Goal: Task Accomplishment & Management: Use online tool/utility

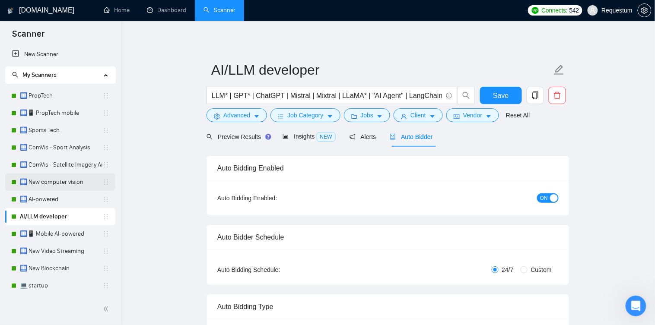
click at [73, 180] on link "🛄 New computer vision" at bounding box center [61, 182] width 82 height 17
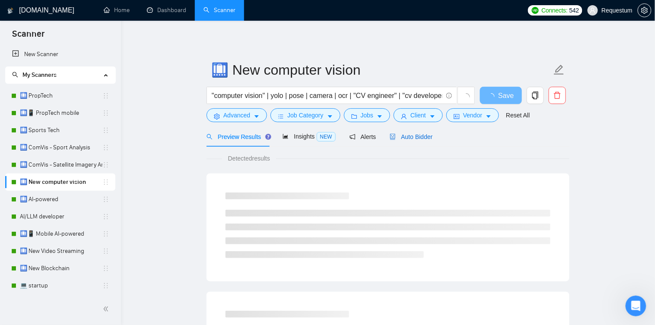
click at [406, 140] on span "Auto Bidder" at bounding box center [411, 136] width 43 height 7
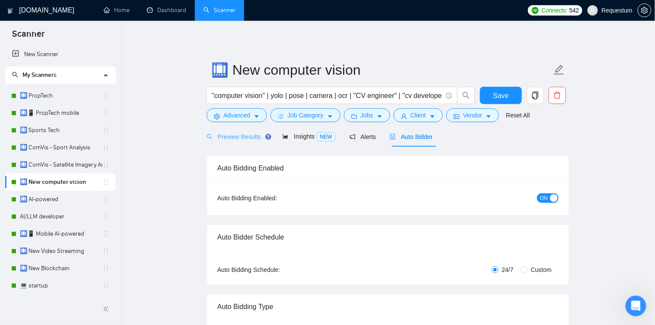
checkbox input "true"
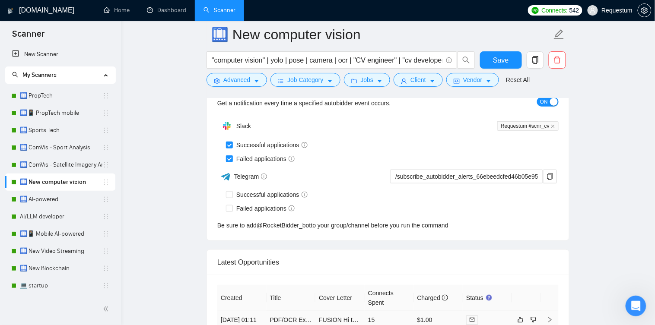
scroll to position [2208, 0]
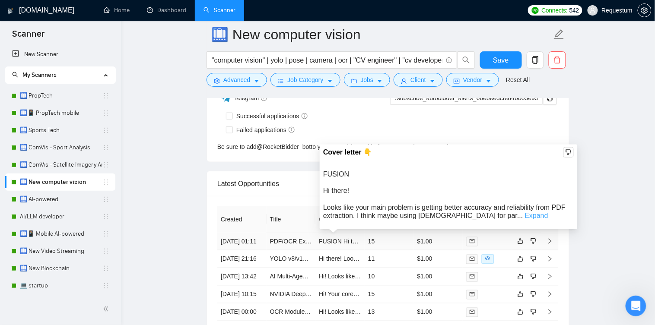
click at [525, 216] on link "Expand" at bounding box center [536, 215] width 23 height 7
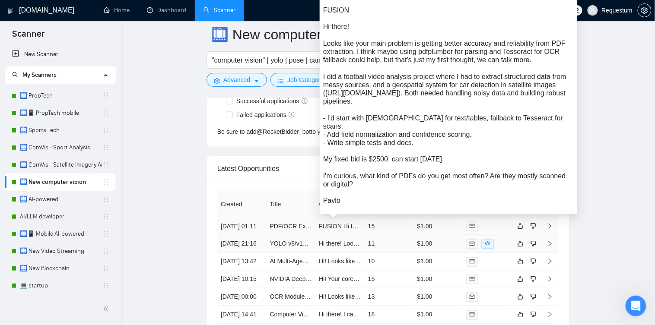
scroll to position [2223, 0]
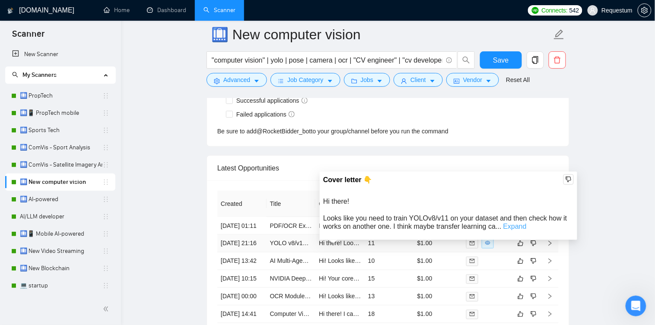
click at [507, 228] on link "Expand" at bounding box center [514, 226] width 23 height 7
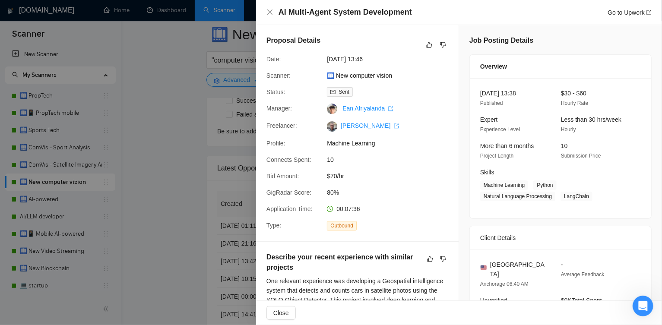
click at [164, 121] on div at bounding box center [331, 162] width 662 height 325
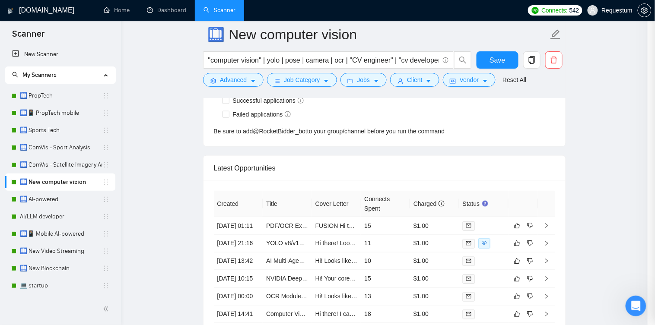
click at [162, 11] on link "Dashboard" at bounding box center [166, 9] width 39 height 7
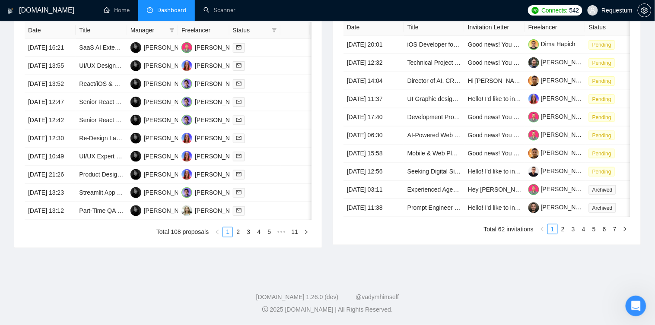
scroll to position [340, 0]
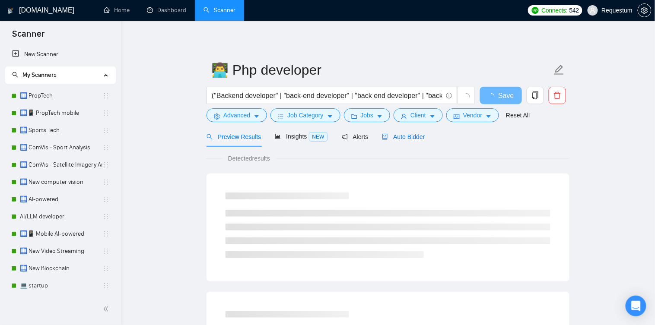
click at [395, 133] on span "Auto Bidder" at bounding box center [403, 136] width 43 height 7
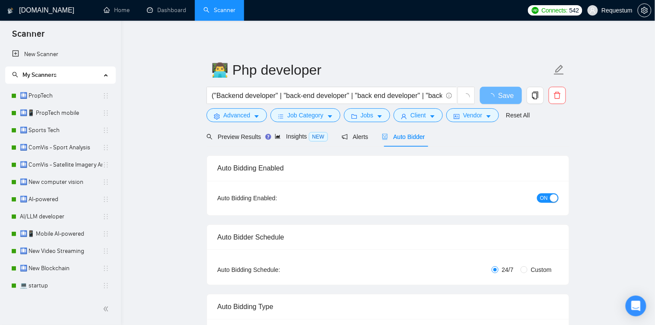
checkbox input "true"
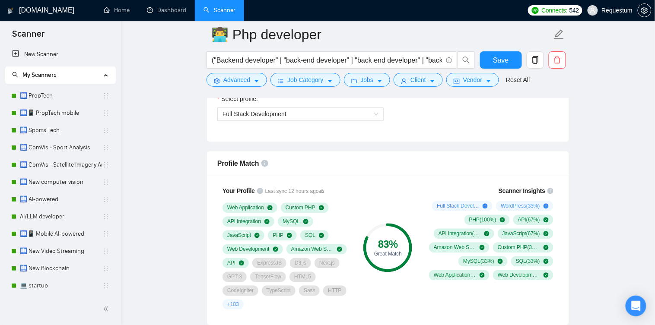
scroll to position [510, 0]
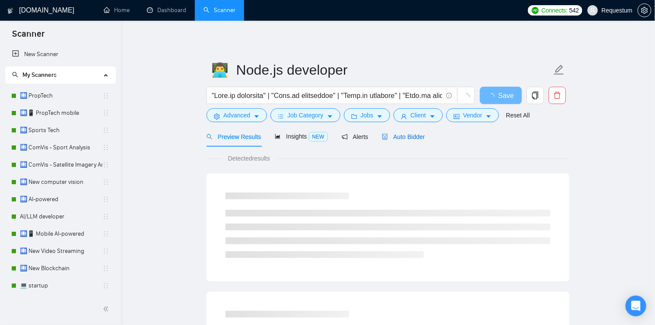
click at [425, 136] on span "Auto Bidder" at bounding box center [403, 136] width 43 height 7
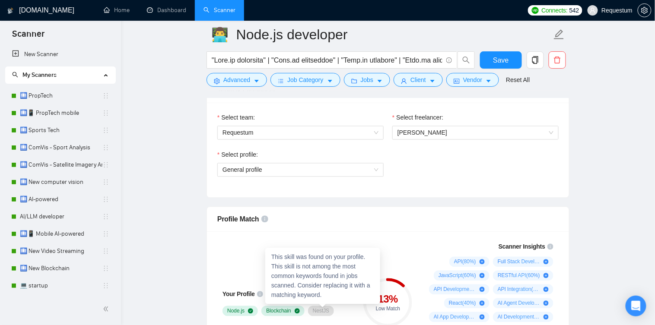
scroll to position [428, 0]
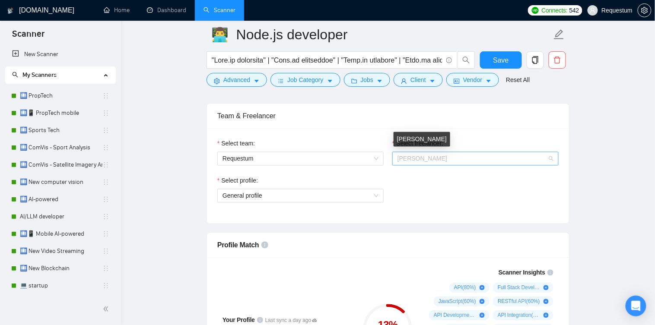
click at [437, 156] on span "Artur Kolesnyk" at bounding box center [422, 158] width 50 height 7
click at [413, 155] on span "Artur Kolesnyk" at bounding box center [422, 158] width 50 height 7
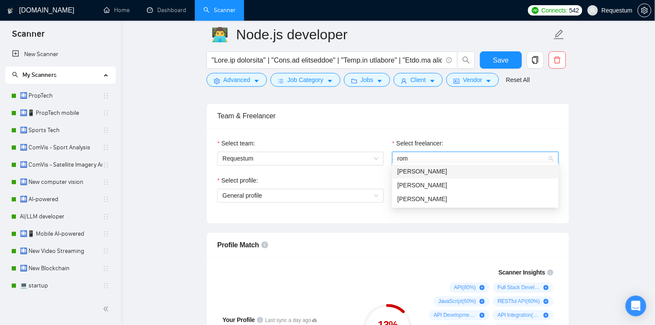
scroll to position [0, 0]
type input "roman"
click at [462, 186] on div "Roman Tkachenko" at bounding box center [475, 186] width 156 height 10
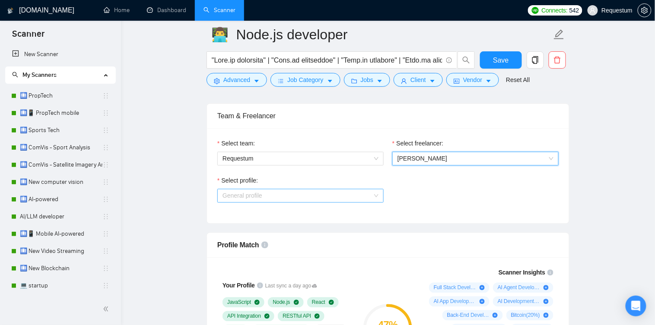
click at [314, 192] on span "General profile" at bounding box center [300, 196] width 156 height 13
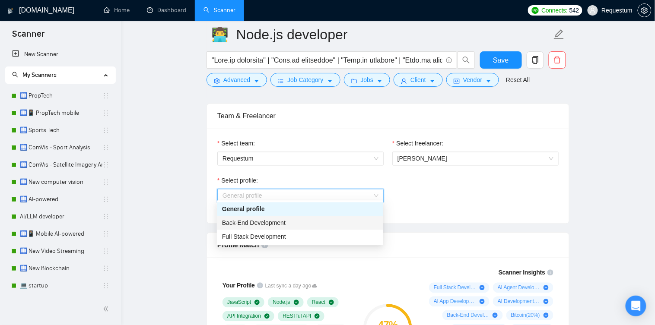
click at [264, 225] on span "Back-End Development" at bounding box center [253, 223] width 63 height 7
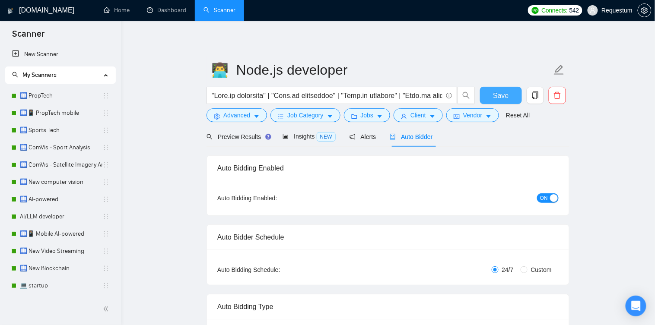
click at [511, 95] on button "Save" at bounding box center [501, 95] width 42 height 17
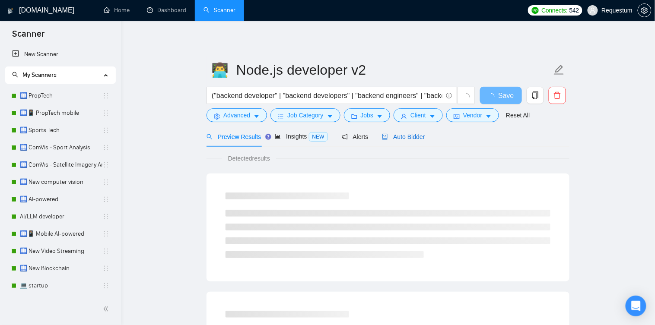
click at [416, 138] on span "Auto Bidder" at bounding box center [403, 136] width 43 height 7
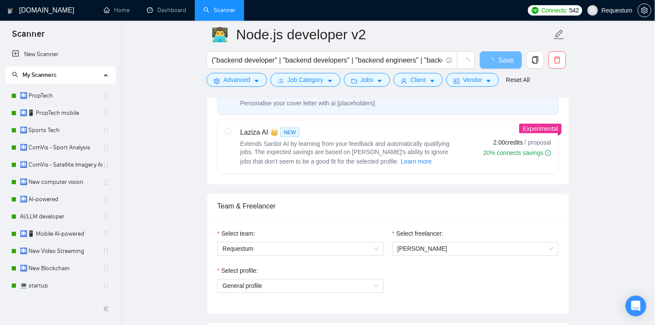
scroll to position [432, 0]
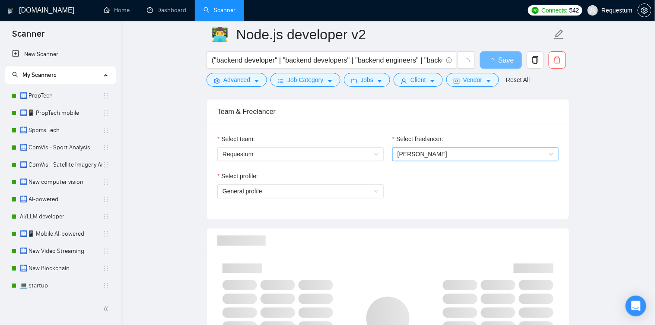
click at [433, 151] on span "Artur Kolesnyk" at bounding box center [422, 154] width 50 height 7
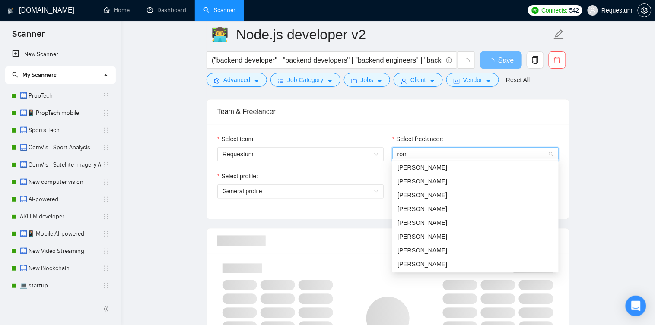
scroll to position [0, 0]
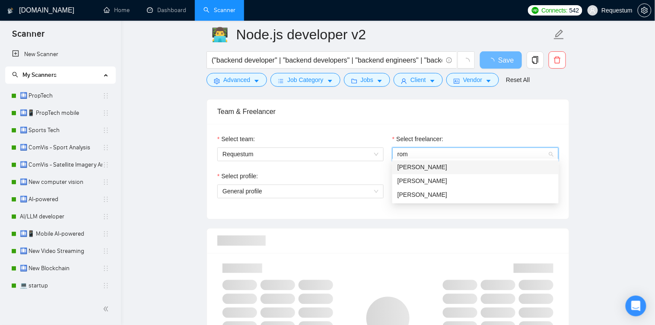
type input "roma"
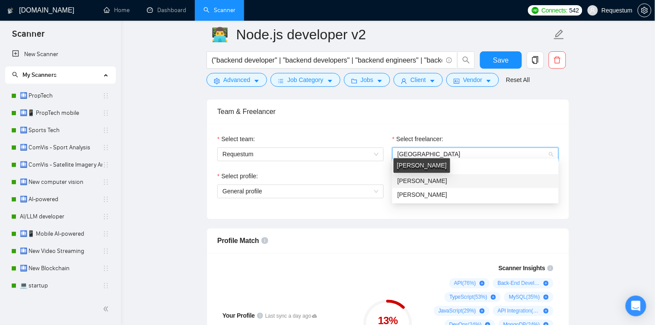
click at [437, 179] on span "Roman Tkachenko" at bounding box center [422, 181] width 50 height 7
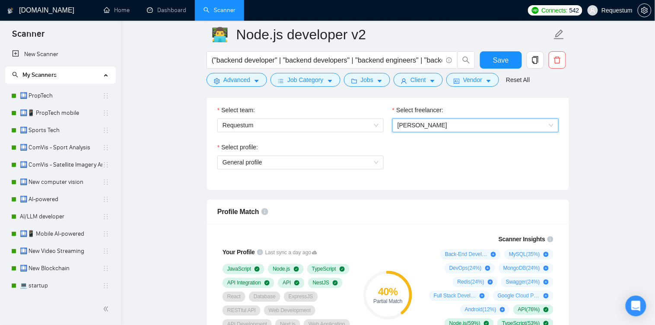
scroll to position [469, 0]
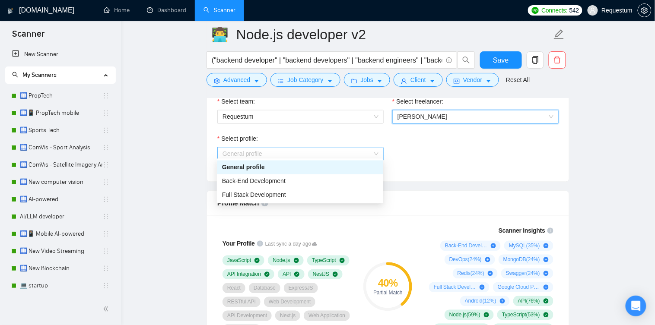
click at [312, 152] on span "General profile" at bounding box center [300, 154] width 156 height 13
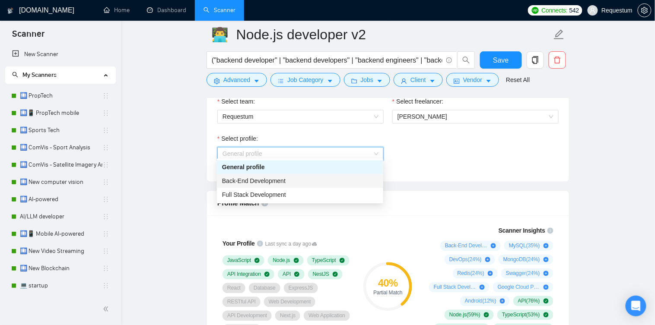
click at [307, 180] on div "Back-End Development" at bounding box center [300, 182] width 156 height 10
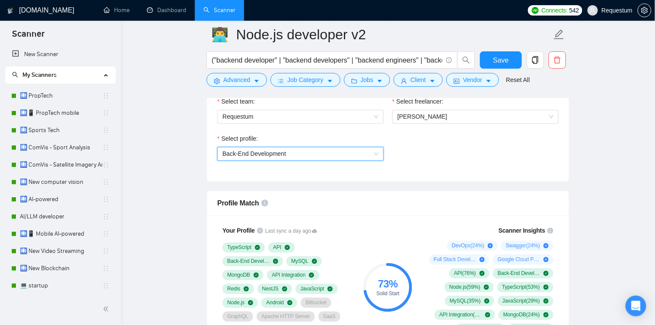
click at [322, 154] on span "Back-End Development" at bounding box center [300, 154] width 156 height 13
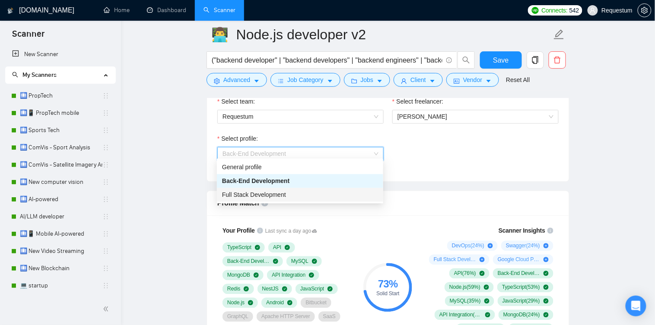
click at [251, 200] on div "Full Stack Development" at bounding box center [300, 195] width 166 height 14
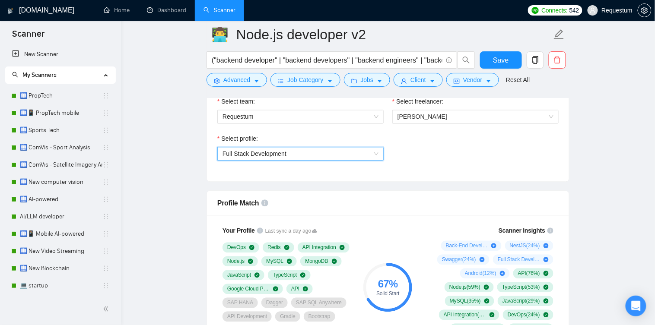
click at [296, 149] on span "Full Stack Development" at bounding box center [300, 154] width 156 height 13
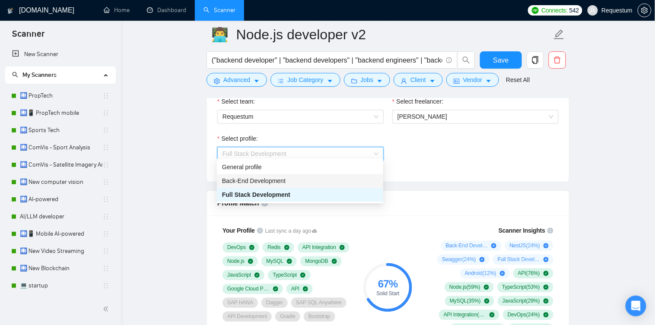
click at [263, 177] on div "Back-End Development" at bounding box center [300, 182] width 156 height 10
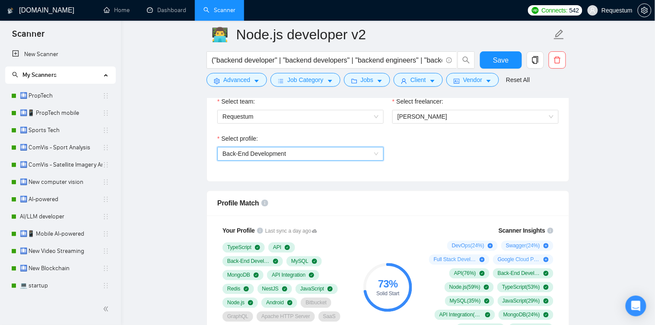
click at [281, 151] on span "Back-End Development" at bounding box center [253, 154] width 63 height 7
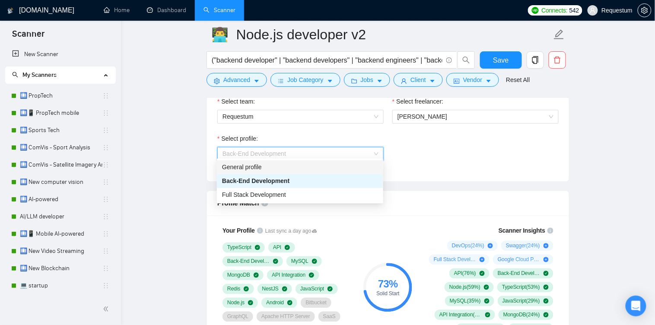
click at [275, 165] on div "General profile" at bounding box center [300, 168] width 156 height 10
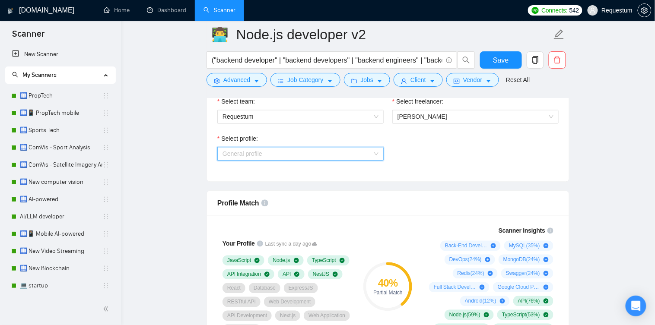
click at [308, 148] on span "General profile" at bounding box center [300, 154] width 156 height 13
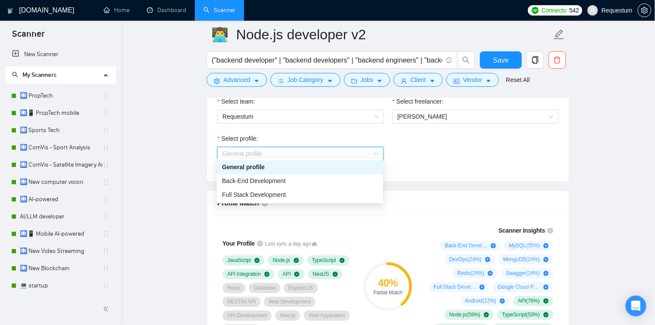
click at [282, 173] on div "General profile" at bounding box center [300, 168] width 166 height 14
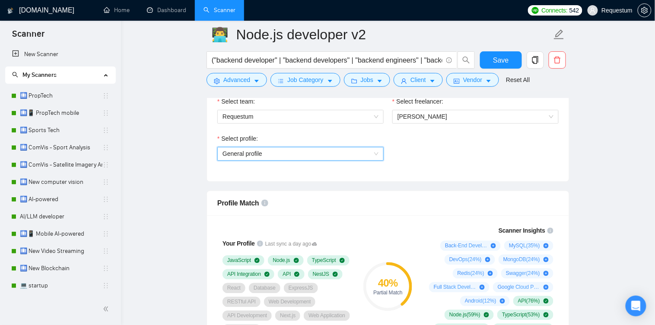
click at [274, 156] on span "General profile" at bounding box center [300, 154] width 156 height 13
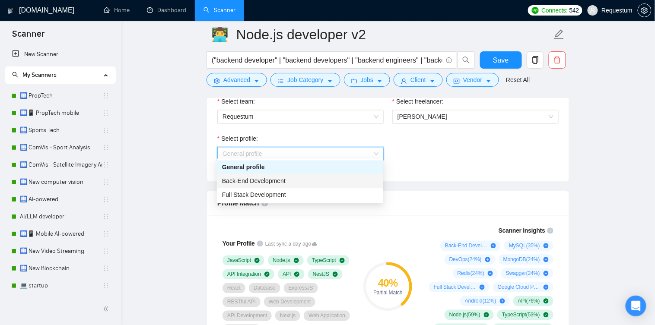
click at [271, 177] on div "Back-End Development" at bounding box center [300, 182] width 156 height 10
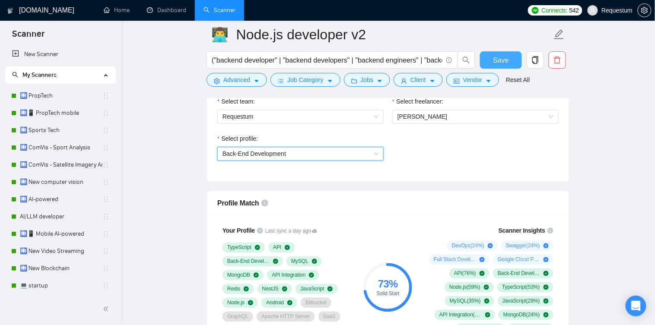
click at [499, 64] on span "Save" at bounding box center [501, 60] width 16 height 11
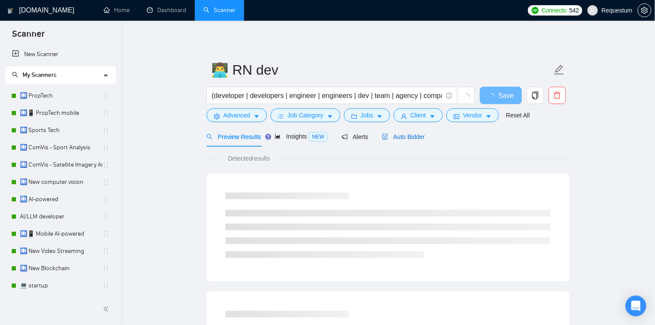
click at [422, 136] on span "Auto Bidder" at bounding box center [403, 136] width 43 height 7
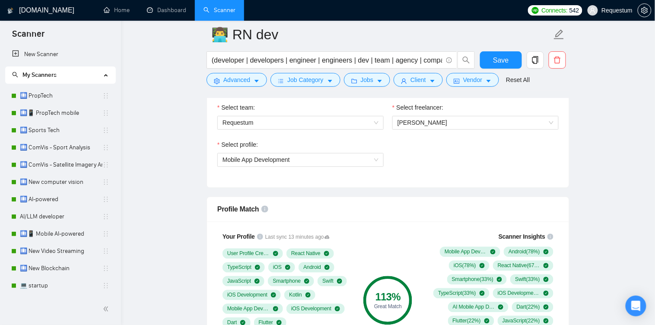
scroll to position [464, 0]
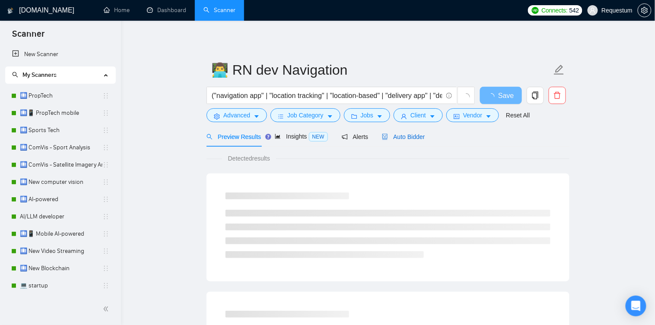
click at [406, 138] on span "Auto Bidder" at bounding box center [403, 136] width 43 height 7
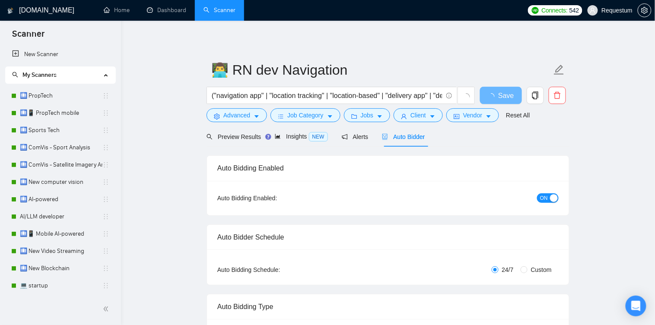
checkbox input "true"
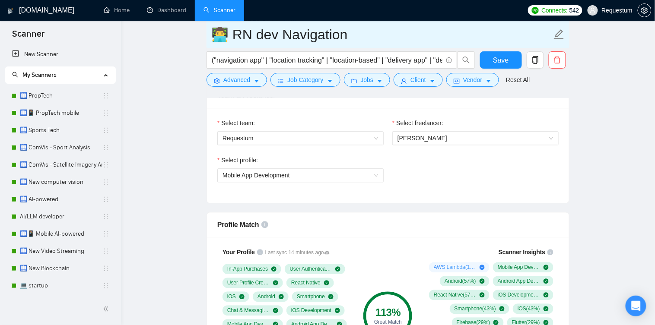
scroll to position [448, 0]
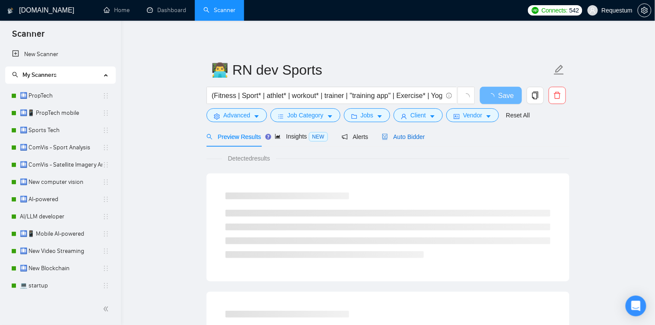
click at [400, 132] on div "Auto Bidder" at bounding box center [403, 137] width 43 height 10
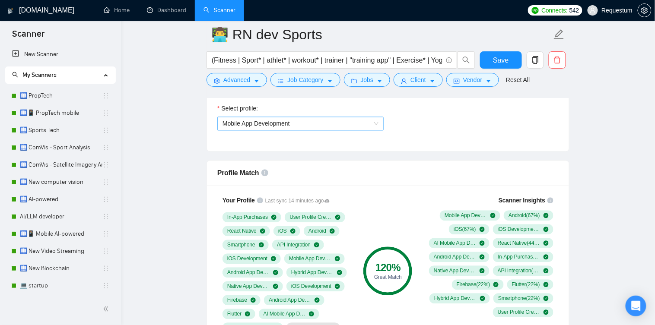
scroll to position [509, 0]
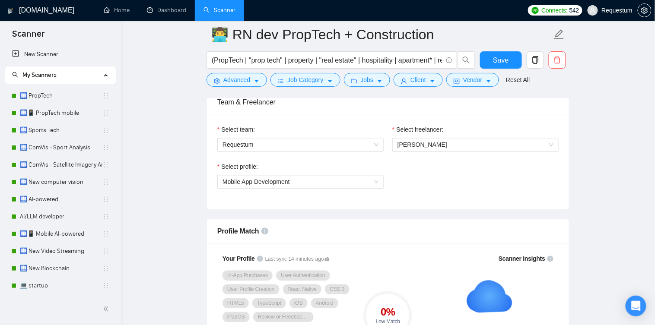
scroll to position [505, 0]
